Goal: Transaction & Acquisition: Obtain resource

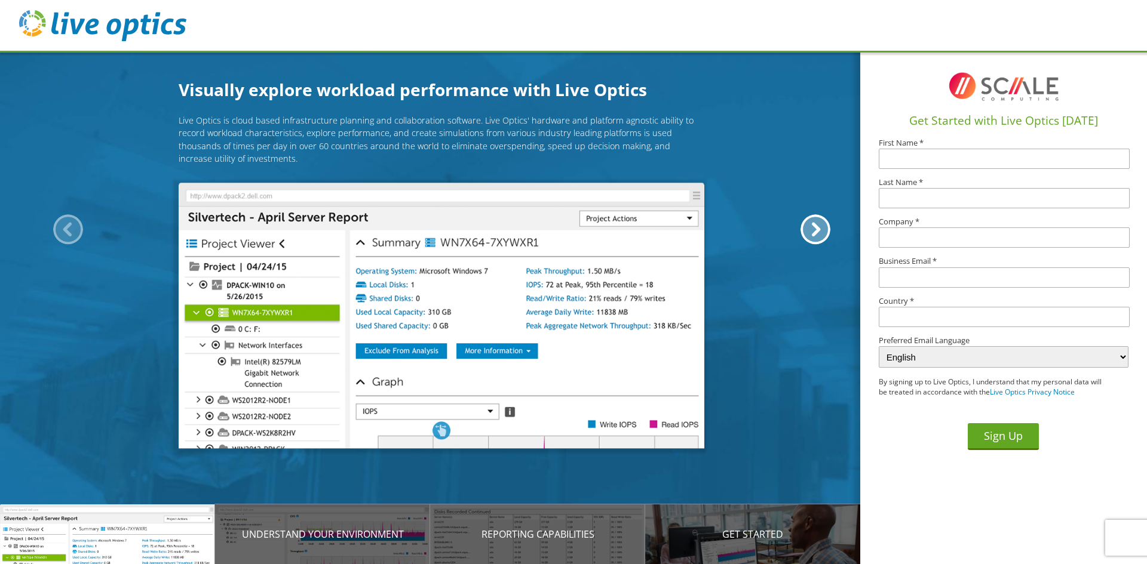
click at [903, 152] on input "text" at bounding box center [1004, 159] width 251 height 20
type input "Keith"
click at [906, 202] on input "text" at bounding box center [1004, 198] width 251 height 20
type input "Burger"
click at [916, 238] on input "text" at bounding box center [1004, 238] width 251 height 20
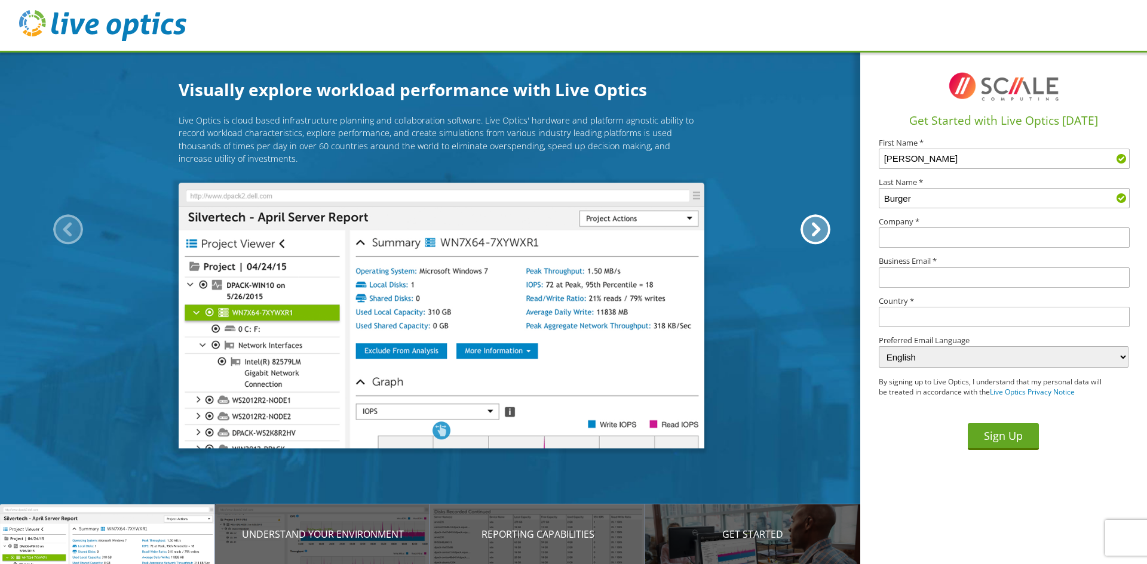
type input "UDWI REMC"
click at [903, 268] on input "text" at bounding box center [1004, 278] width 251 height 20
type input "kburger@udwiremc.com"
click at [922, 309] on input "text" at bounding box center [1004, 317] width 251 height 20
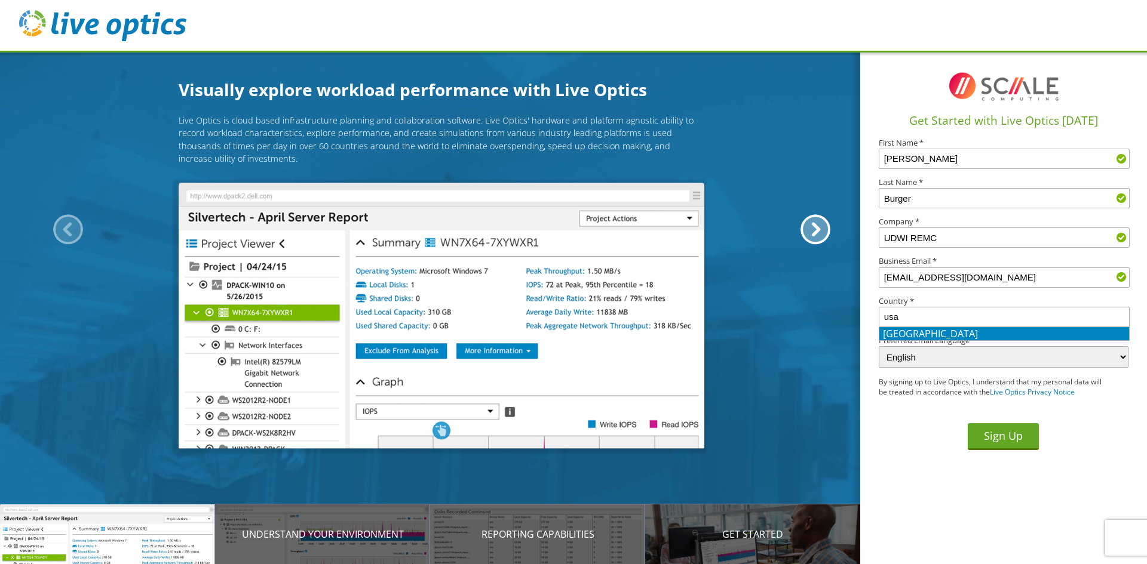
click at [923, 337] on li "United States" at bounding box center [1004, 333] width 250 height 13
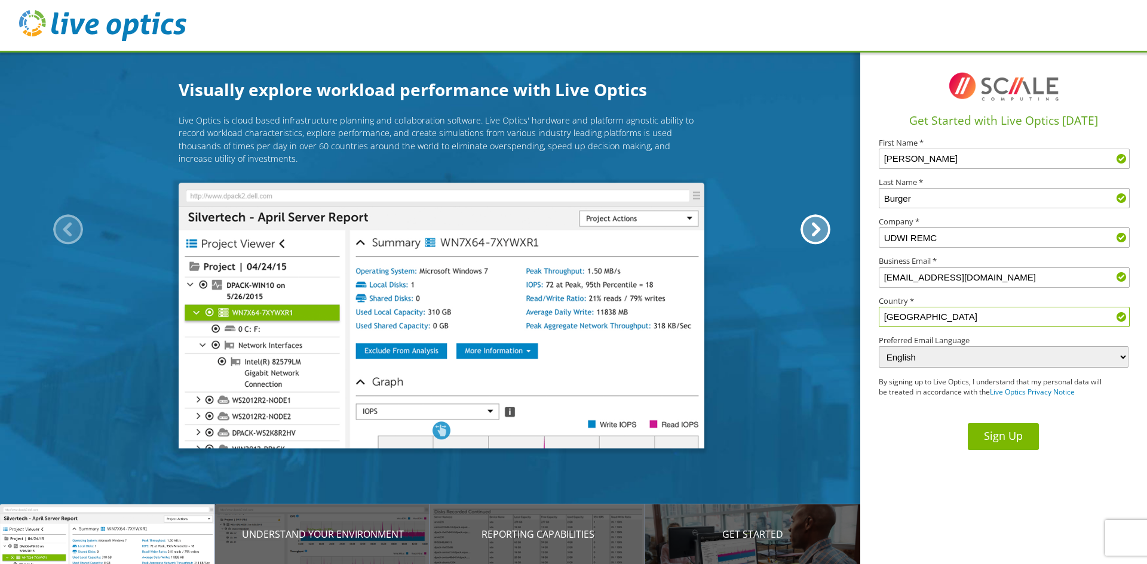
type input "United States"
click at [1026, 446] on button "Sign Up" at bounding box center [1003, 437] width 71 height 27
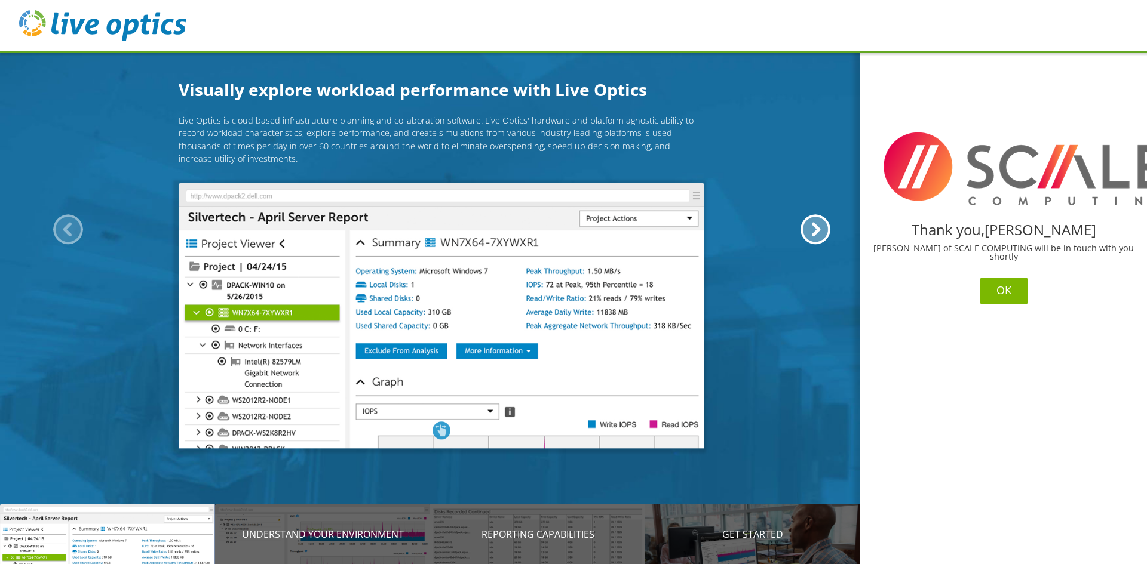
click at [1002, 280] on button "OK" at bounding box center [1003, 291] width 47 height 27
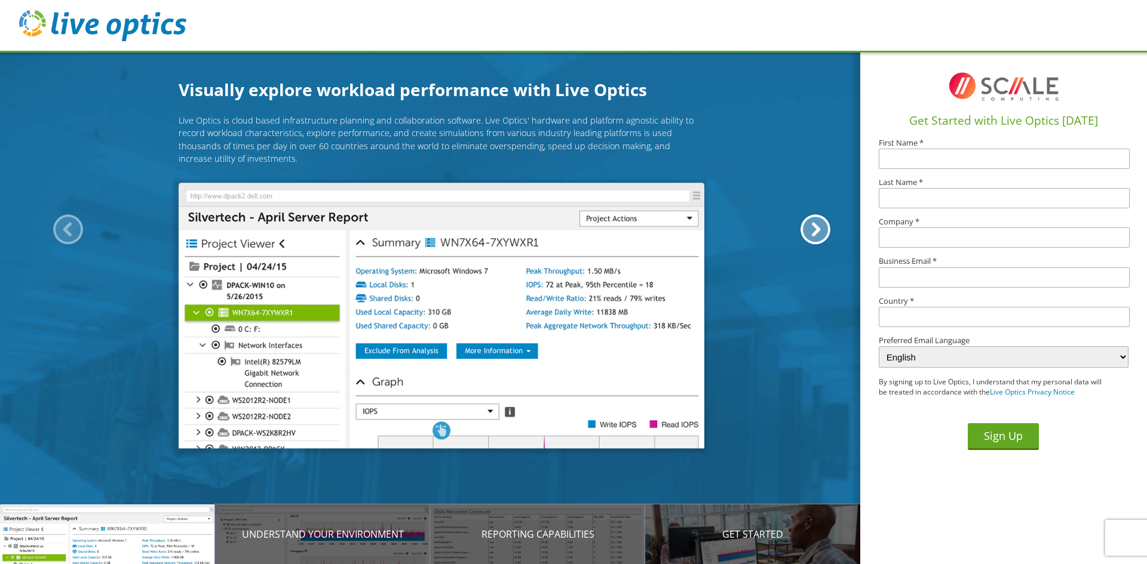
click at [284, 289] on img at bounding box center [442, 316] width 526 height 266
click at [477, 281] on img at bounding box center [442, 316] width 526 height 266
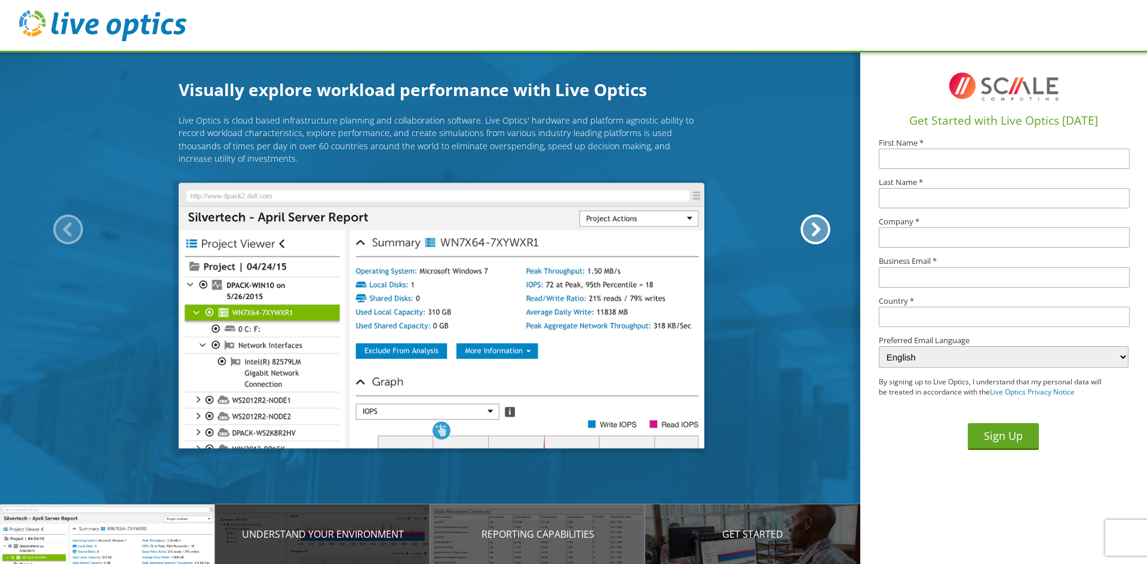
click at [290, 527] on div "Understand your environment" at bounding box center [322, 535] width 215 height 60
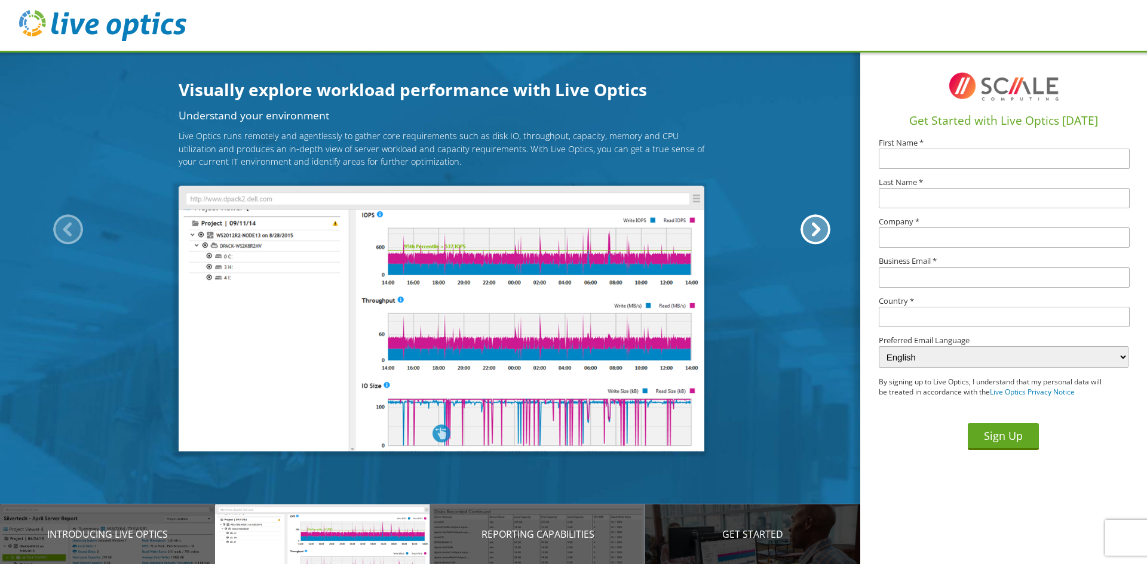
drag, startPoint x: 470, startPoint y: 530, endPoint x: 667, endPoint y: 536, distance: 197.2
click at [487, 533] on p "Reporting Capabilities" at bounding box center [537, 534] width 215 height 14
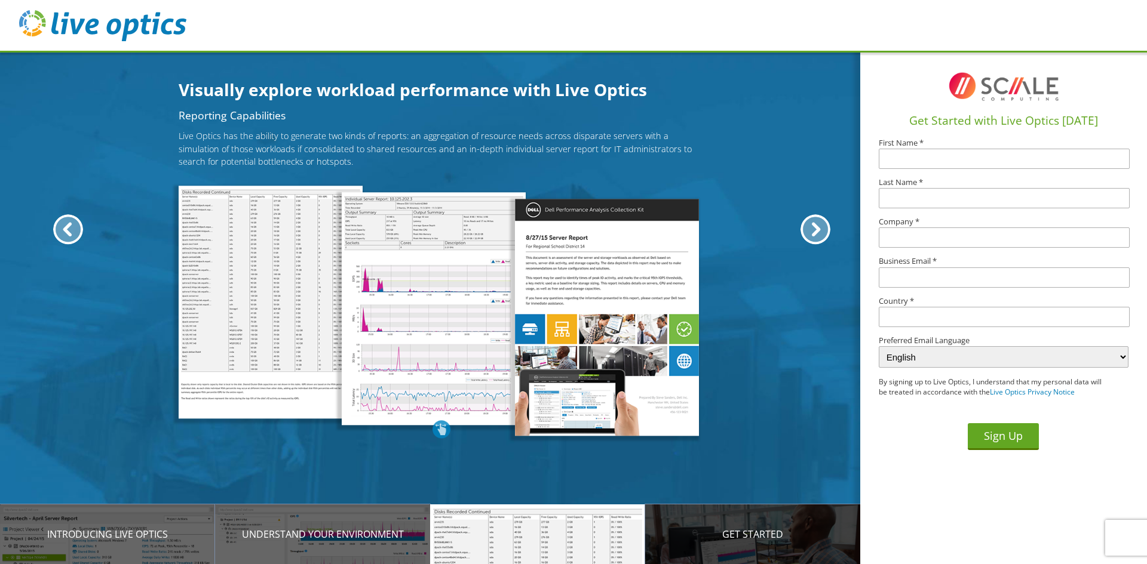
click at [701, 530] on p "Get Started" at bounding box center [752, 534] width 215 height 14
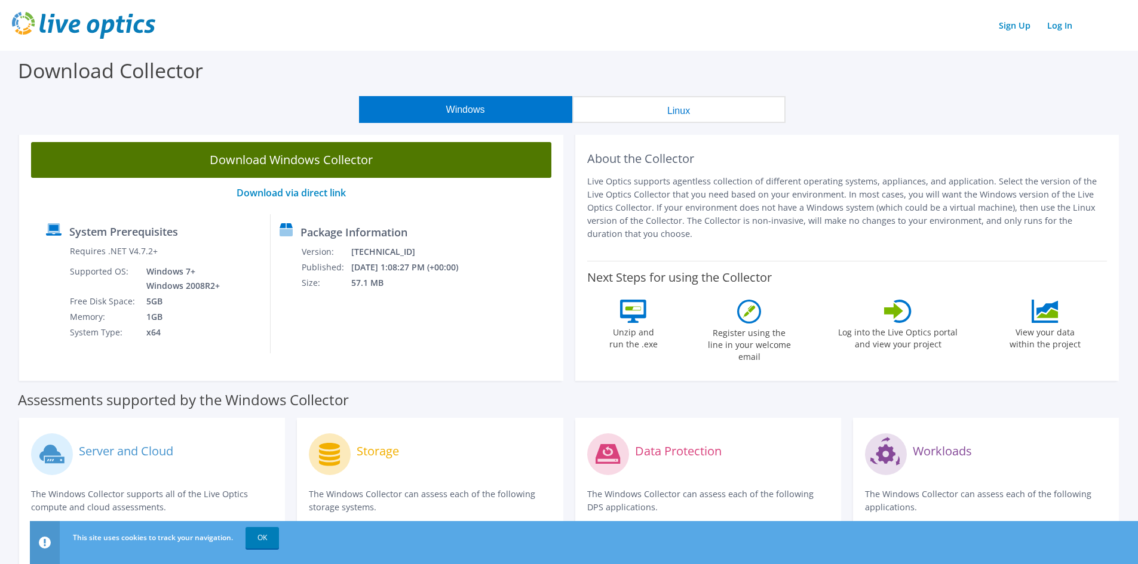
click at [326, 159] on link "Download Windows Collector" at bounding box center [291, 160] width 520 height 36
